Goal: Transaction & Acquisition: Subscribe to service/newsletter

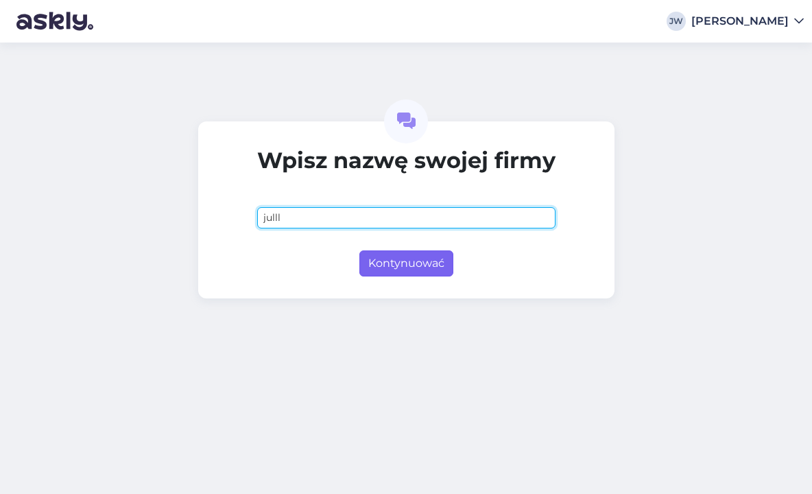
type input "julll"
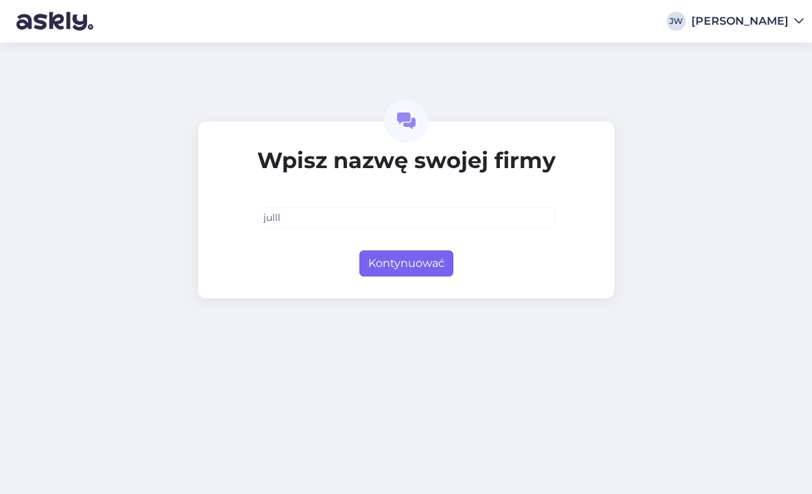
click at [403, 263] on button "Kontynuować" at bounding box center [406, 263] width 94 height 26
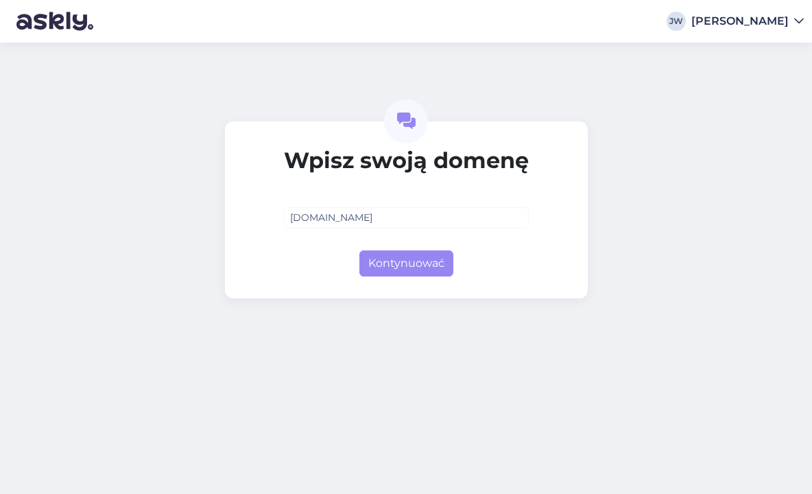
type input "[DOMAIN_NAME]"
drag, startPoint x: 385, startPoint y: 302, endPoint x: 385, endPoint y: 289, distance: 13.0
click at [385, 301] on div "Wpisz swoją domenę julu.pl Kontynuować" at bounding box center [406, 268] width 812 height 451
click at [385, 265] on button "Kontynuować" at bounding box center [406, 263] width 94 height 26
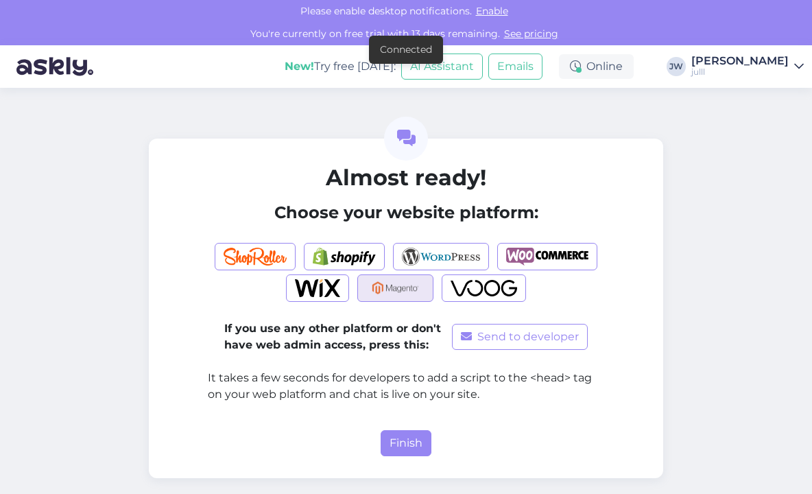
click at [405, 294] on img "button" at bounding box center [395, 288] width 58 height 18
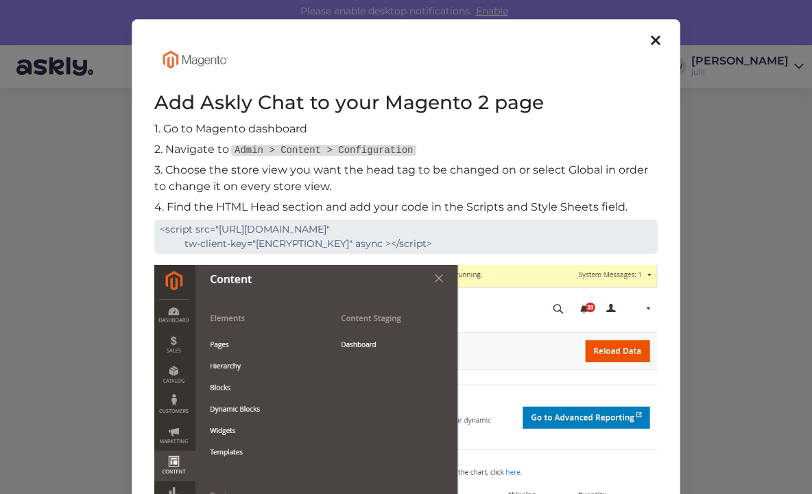
click at [648, 37] on div at bounding box center [656, 40] width 18 height 23
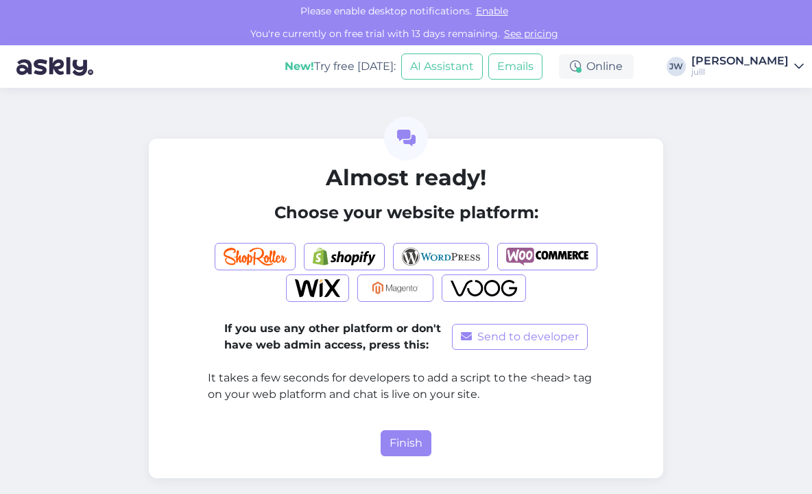
click at [464, 50] on div "New! Try free today: AI Assistant Emails" at bounding box center [422, 66] width 274 height 43
click at [460, 63] on button "AI Assistant" at bounding box center [442, 66] width 82 height 26
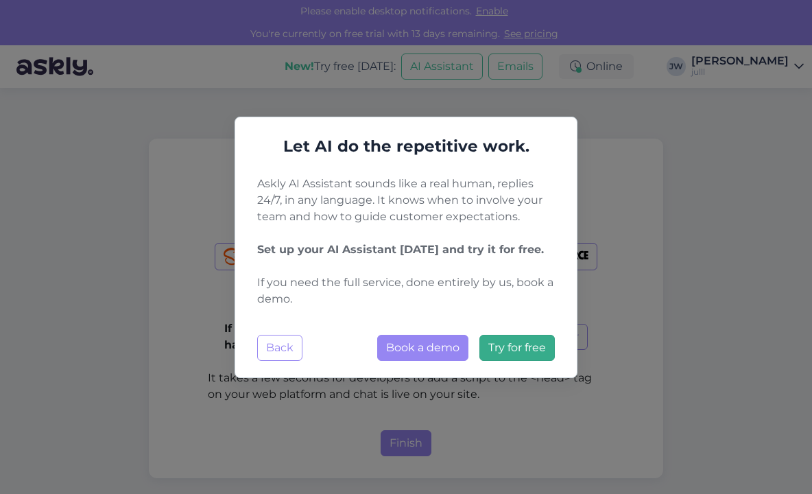
click at [498, 348] on span "Try for free" at bounding box center [517, 347] width 58 height 13
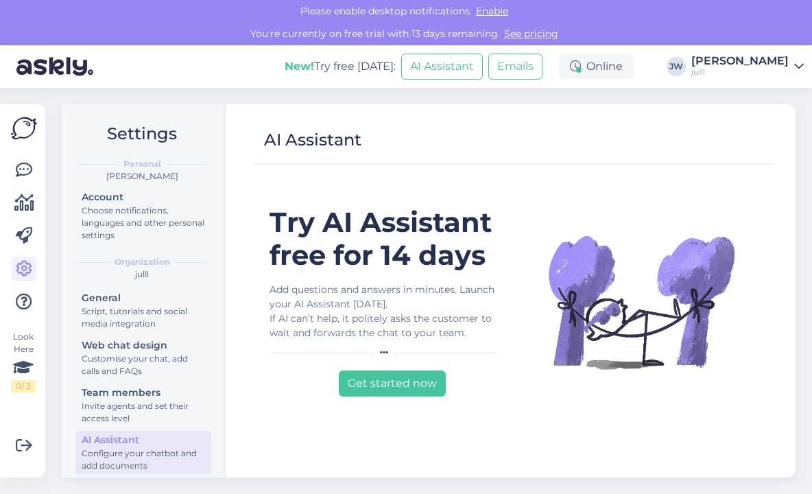
click at [392, 362] on div "Try AI Assistant free for 14 days Add questions and answers in minutes. Launch …" at bounding box center [386, 335] width 254 height 259
click at [390, 377] on button "Get started now" at bounding box center [392, 383] width 107 height 26
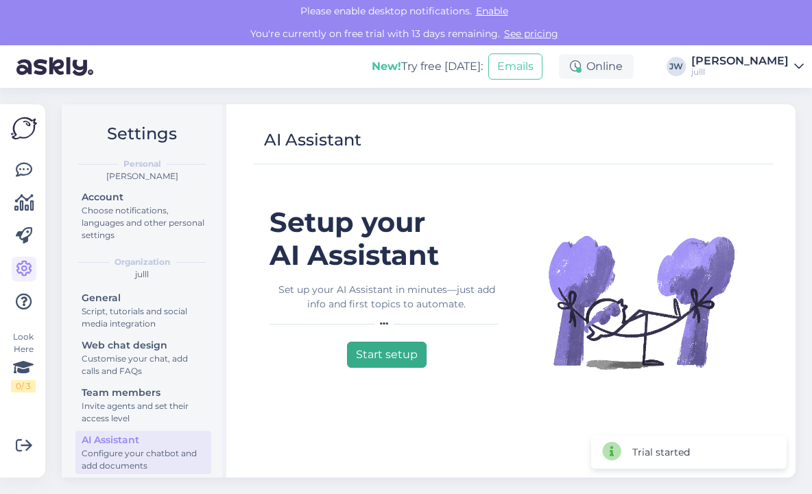
click at [387, 357] on button "Start setup" at bounding box center [387, 355] width 80 height 26
